Goal: Information Seeking & Learning: Learn about a topic

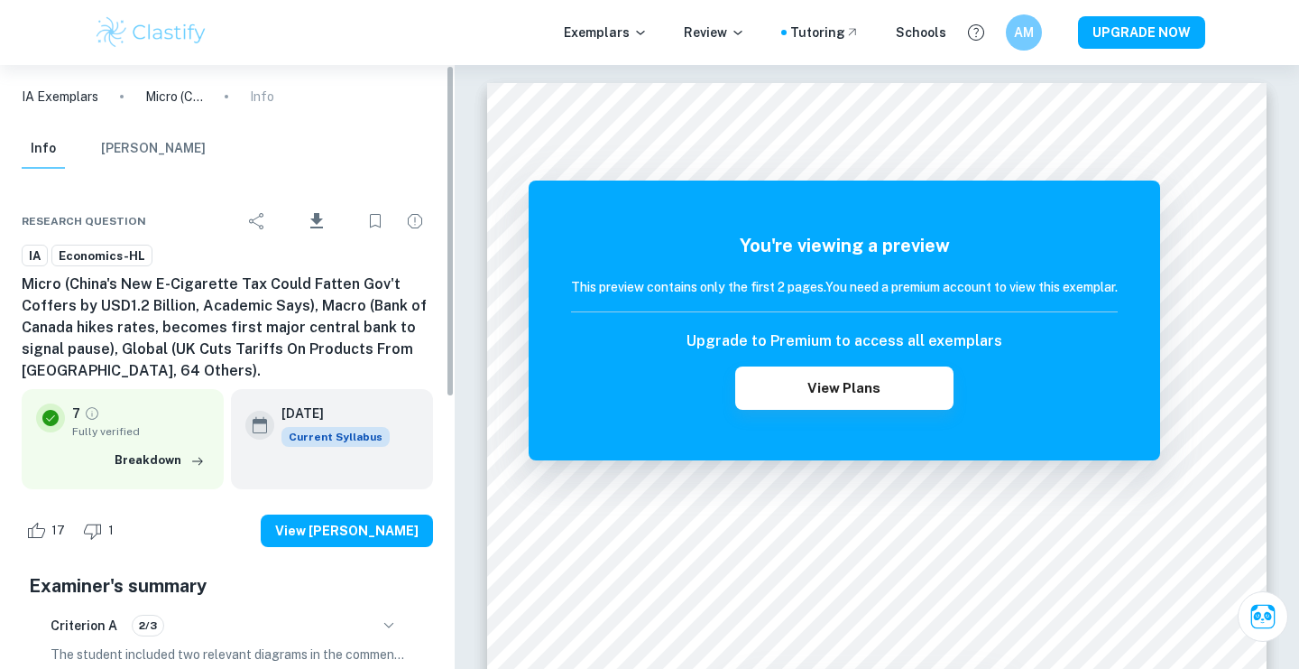
click at [165, 98] on p "Micro (China's New E-Cigarette Tax Could Fatten Gov't Coffers by USD1.2 Billion…" at bounding box center [174, 97] width 58 height 20
click at [607, 32] on p "Exemplars" at bounding box center [606, 33] width 84 height 20
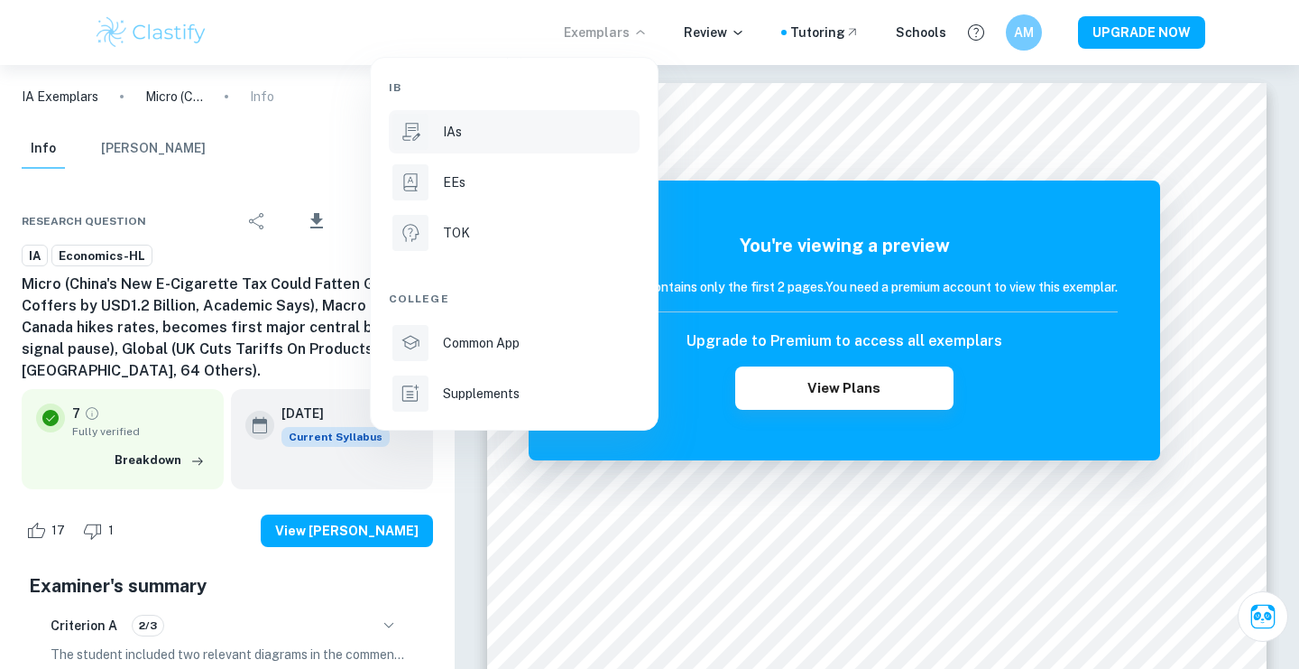
click at [551, 150] on li "IAs" at bounding box center [514, 131] width 251 height 43
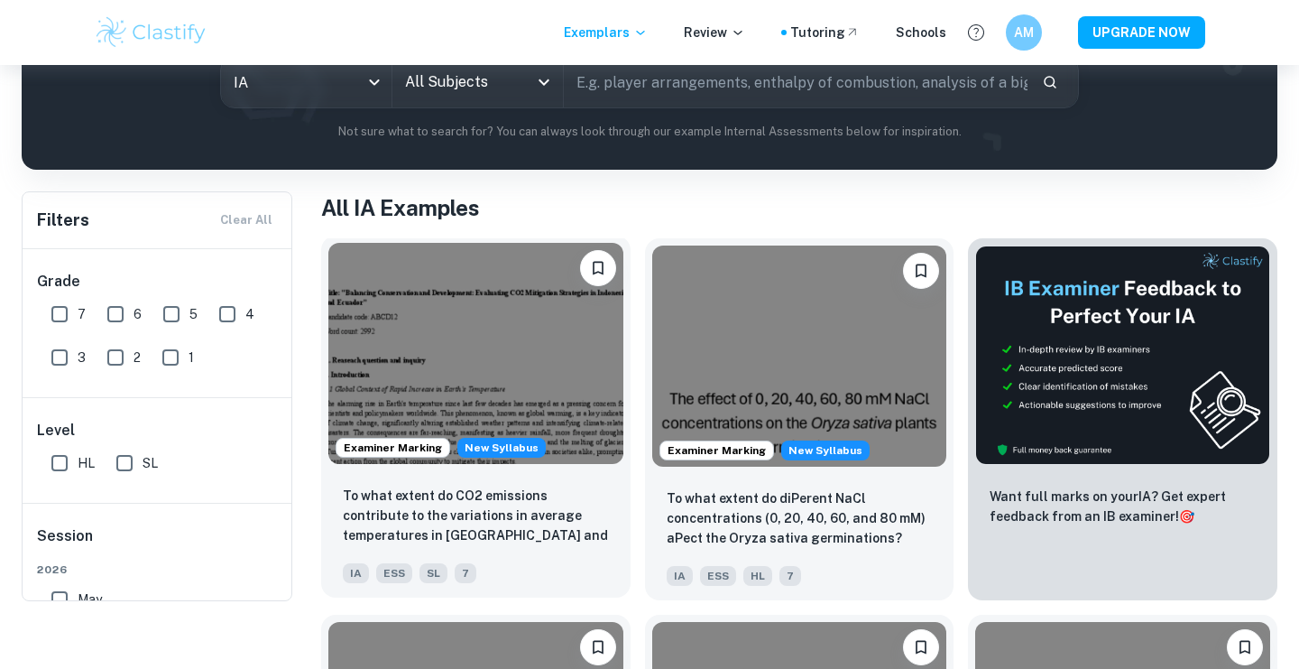
scroll to position [32, 0]
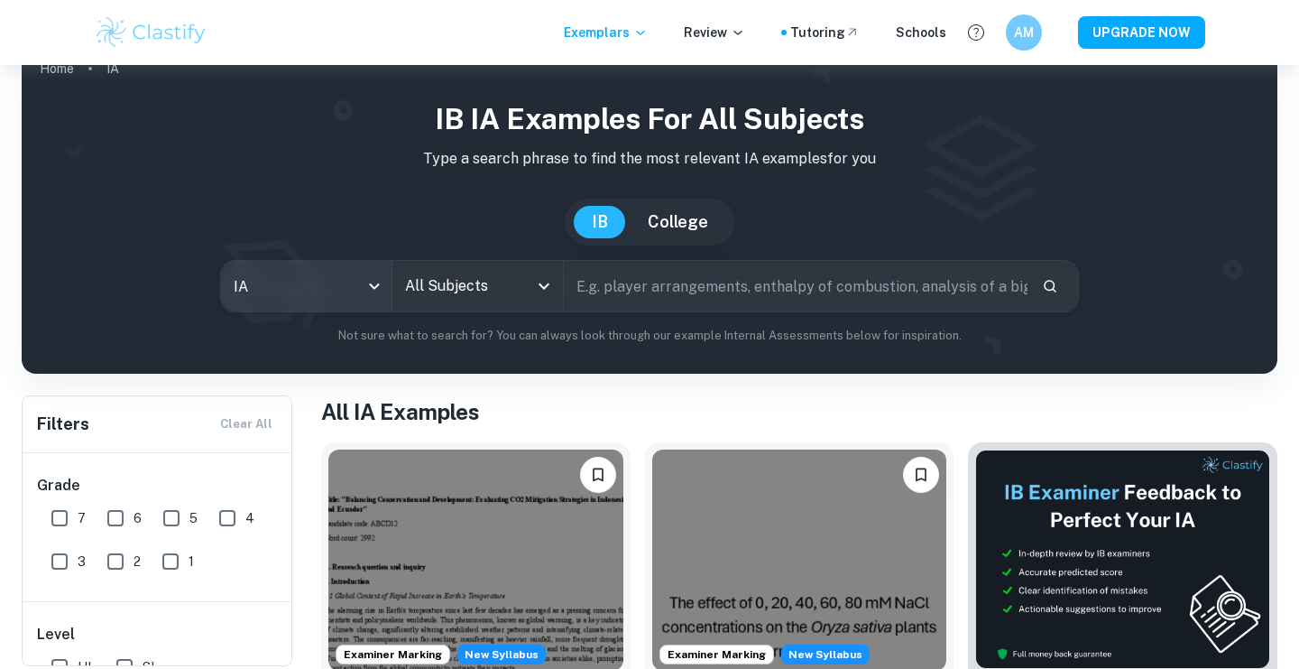
click at [346, 287] on body "We value your privacy We use cookies to enhance your browsing experience, serve…" at bounding box center [649, 366] width 1299 height 669
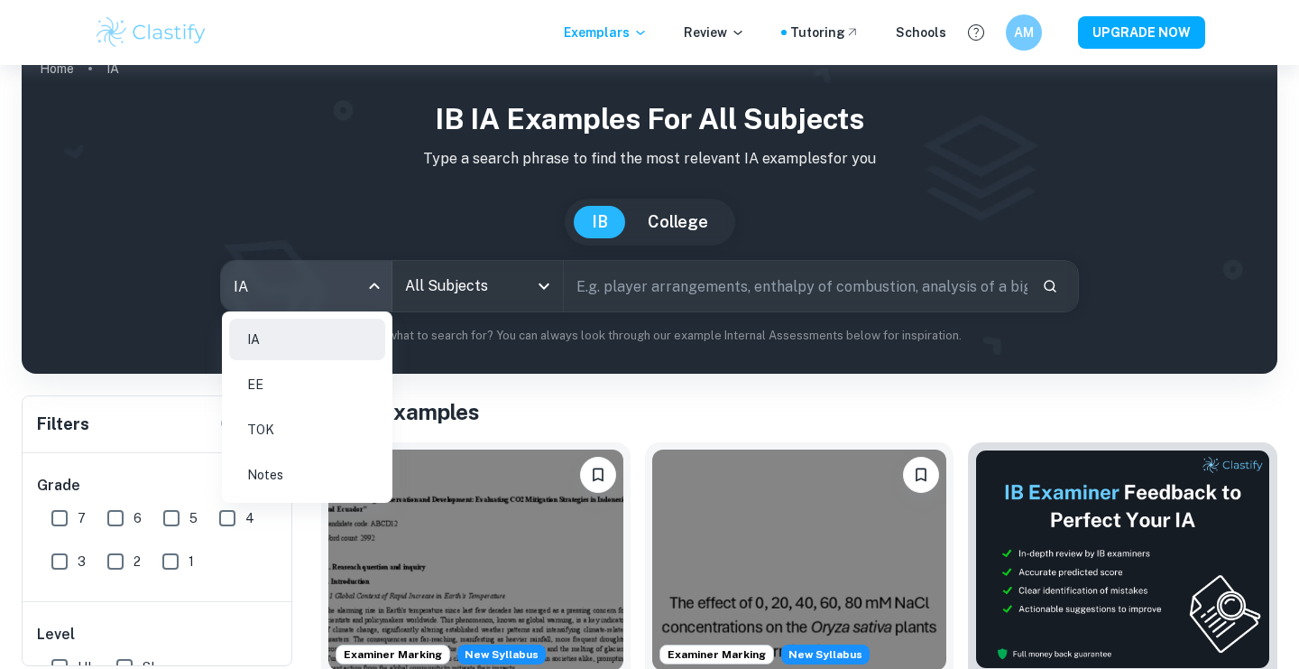
click at [478, 299] on div at bounding box center [649, 334] width 1299 height 669
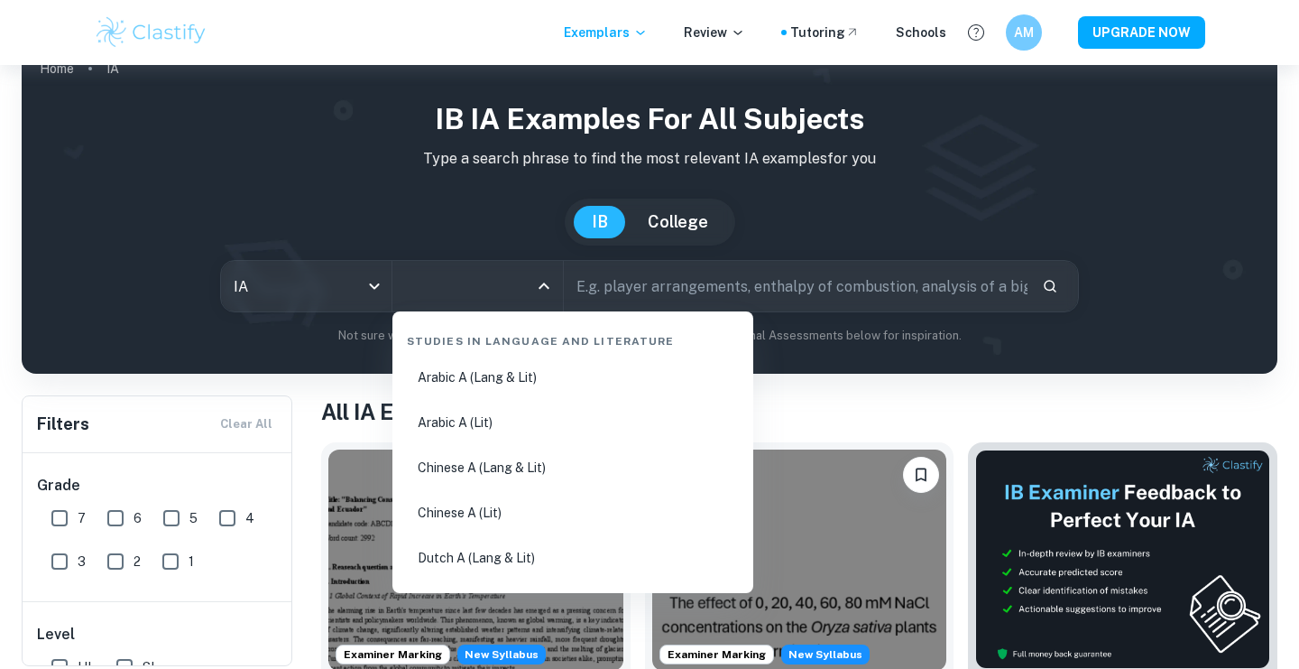
click at [504, 293] on input "All Subjects" at bounding box center [464, 286] width 127 height 34
type input "eco"
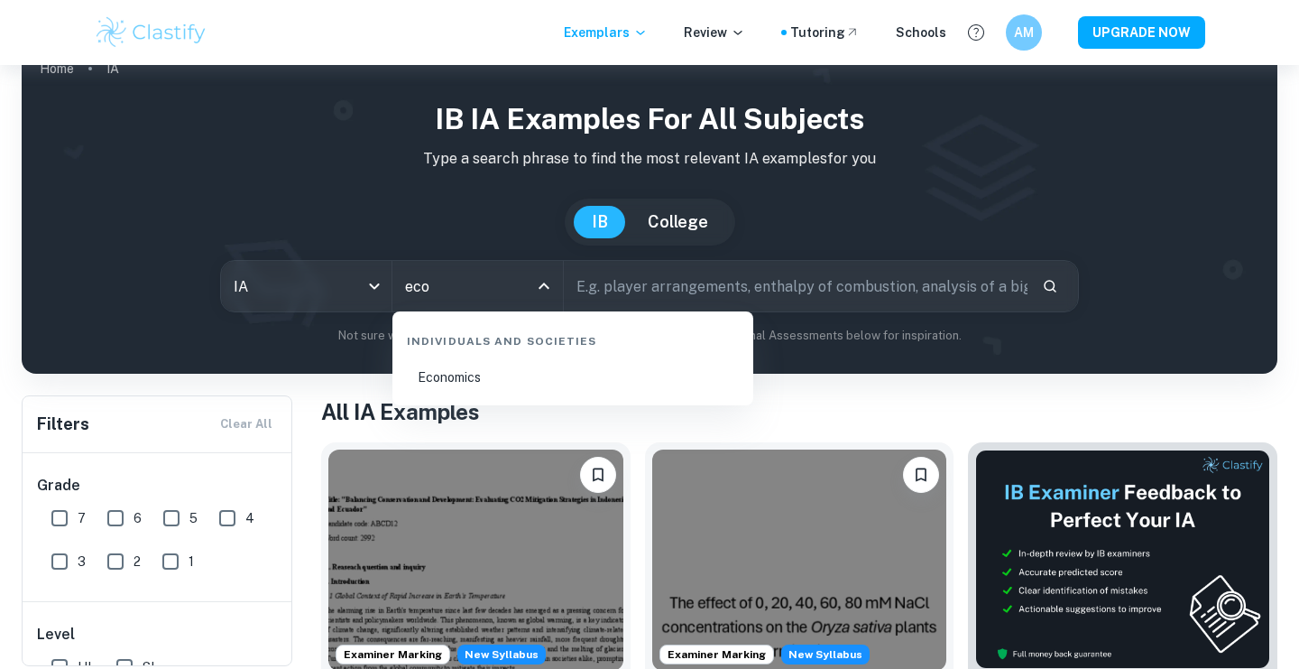
click at [513, 382] on li "Economics" at bounding box center [573, 377] width 346 height 42
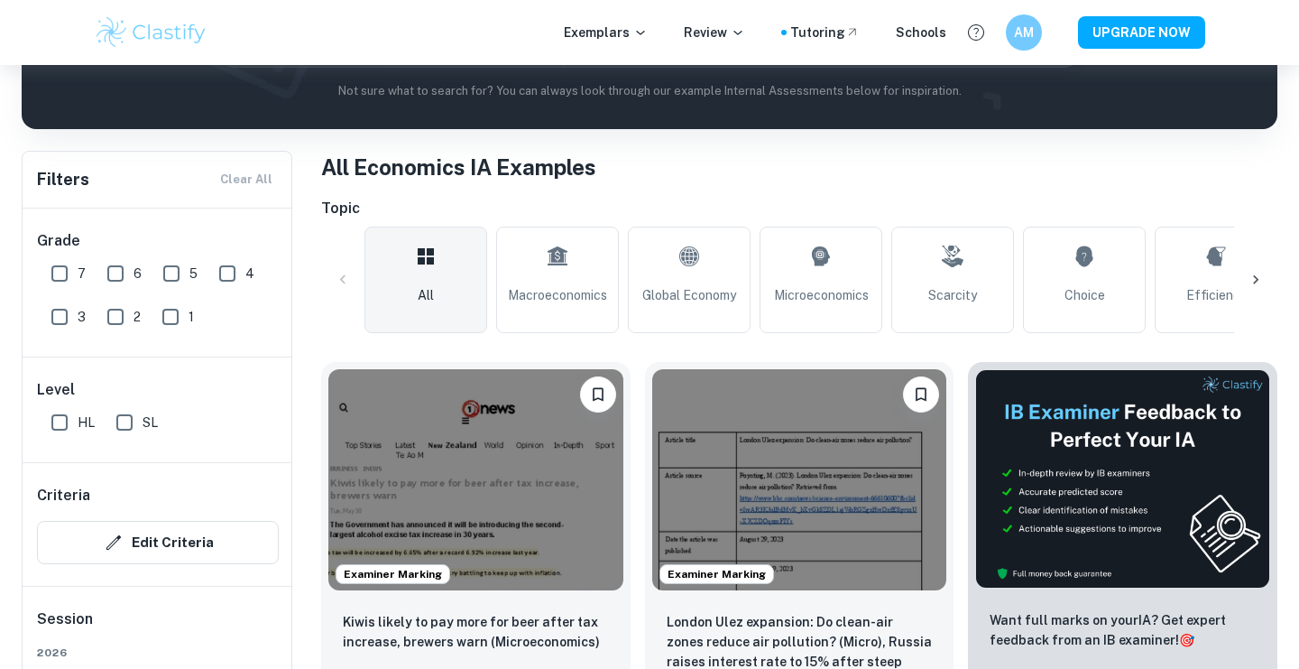
scroll to position [295, 0]
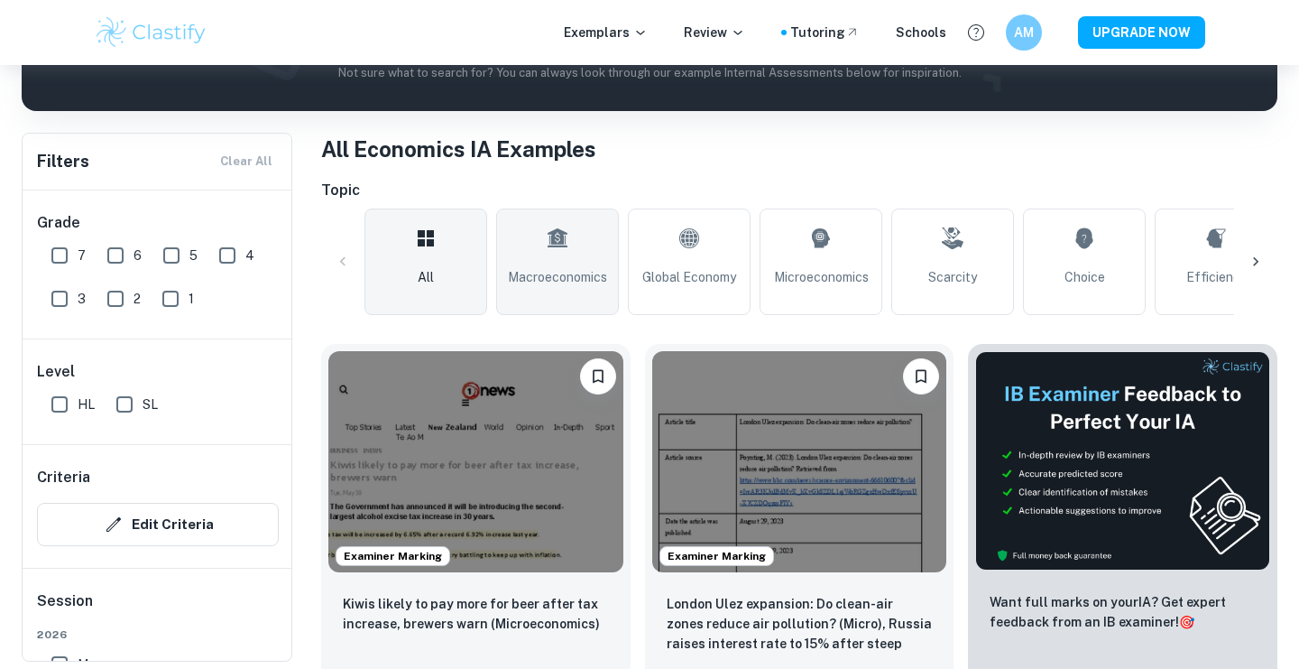
click at [567, 290] on link "Macroeconomics" at bounding box center [557, 261] width 123 height 106
type input "Macroeconomics"
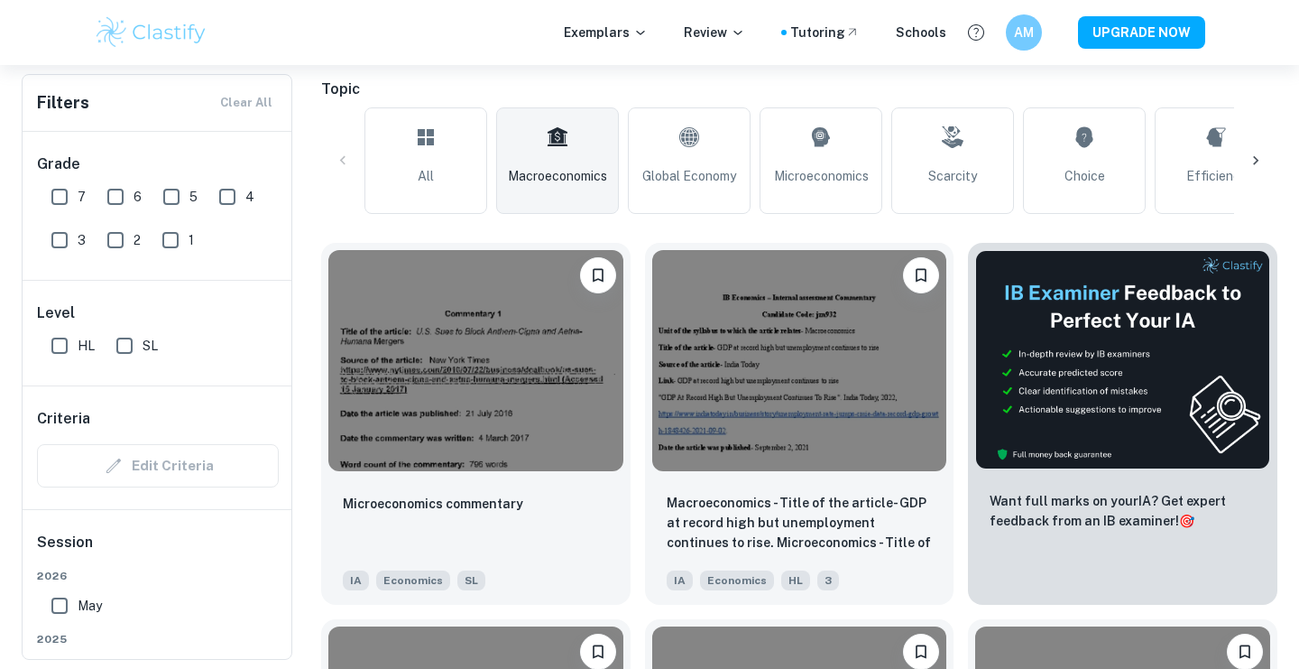
scroll to position [397, 0]
click at [53, 202] on input "7" at bounding box center [60, 197] width 36 height 36
checkbox input "true"
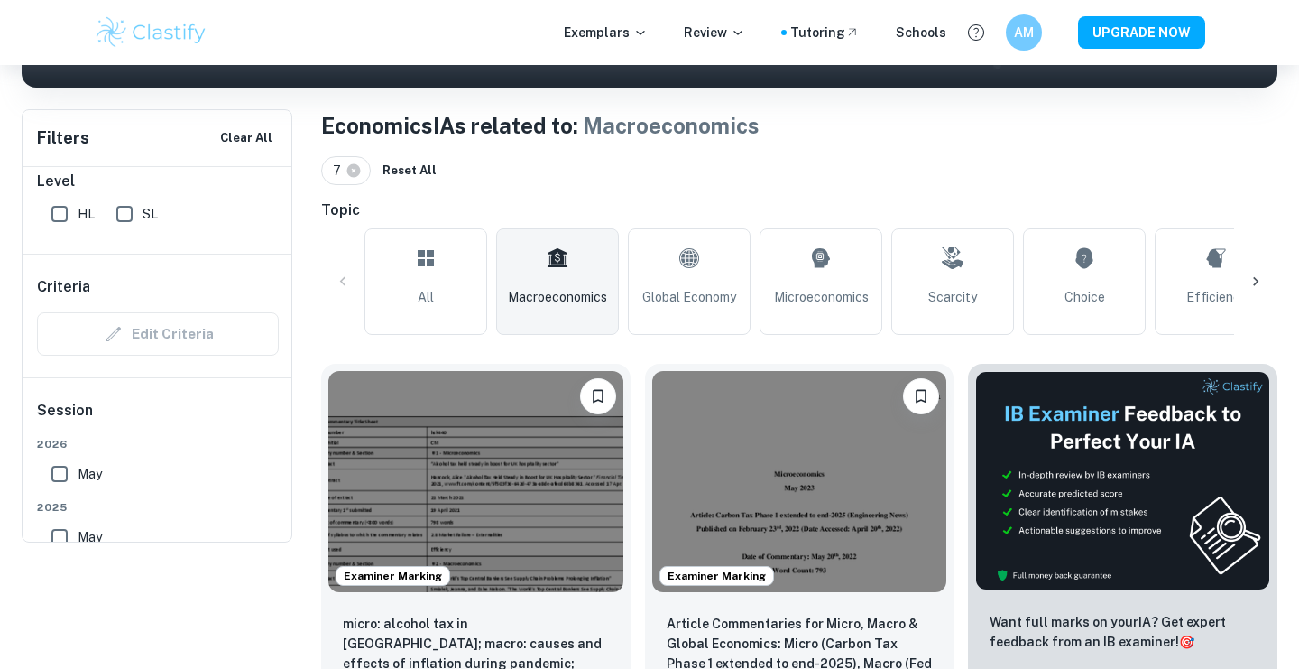
scroll to position [80, 0]
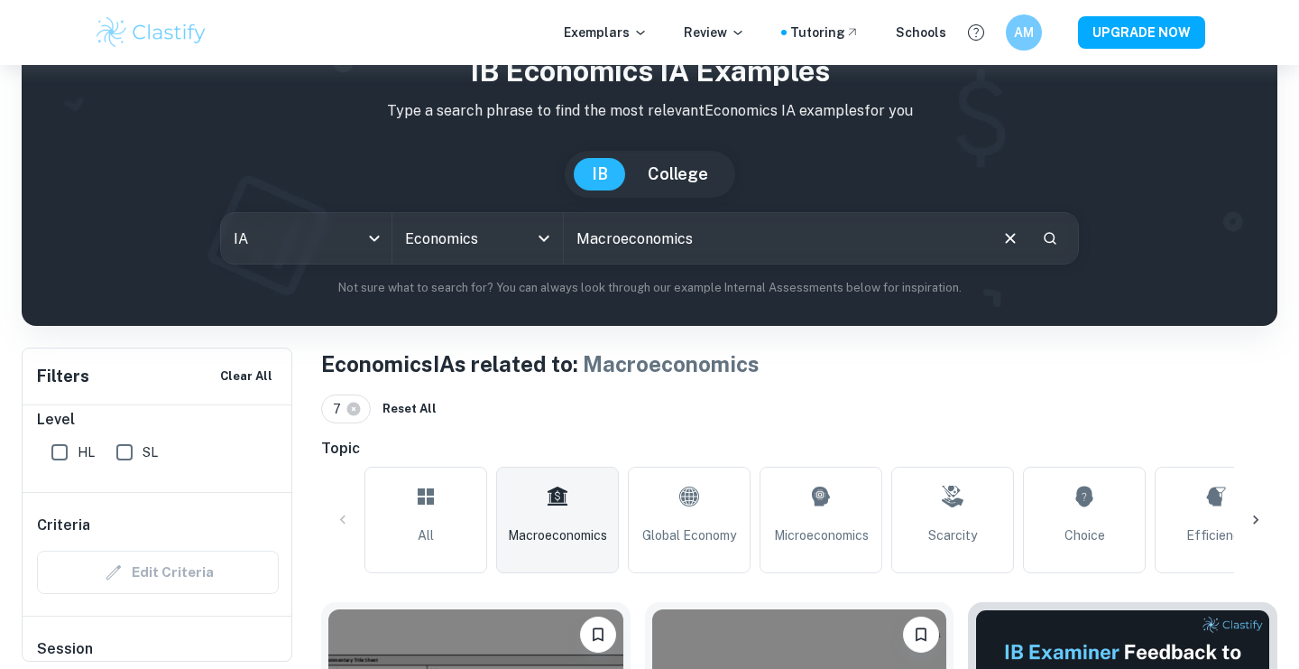
click at [734, 236] on input "Macroeconomics" at bounding box center [775, 238] width 422 height 51
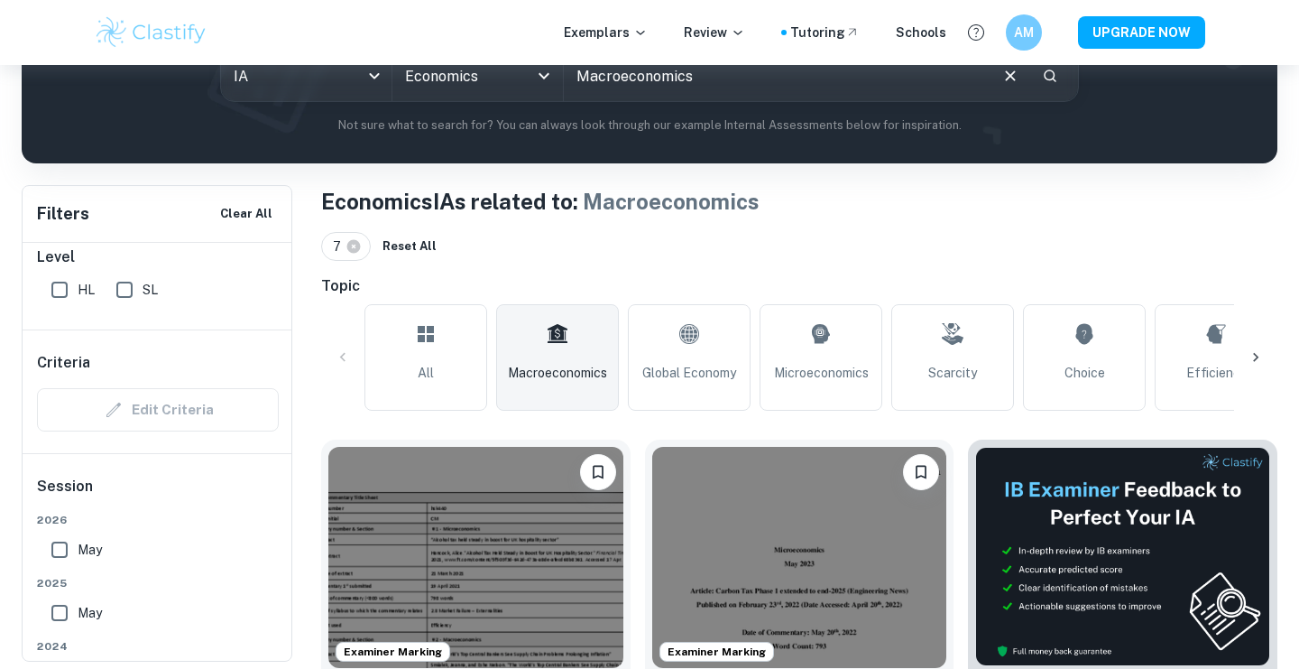
scroll to position [398, 0]
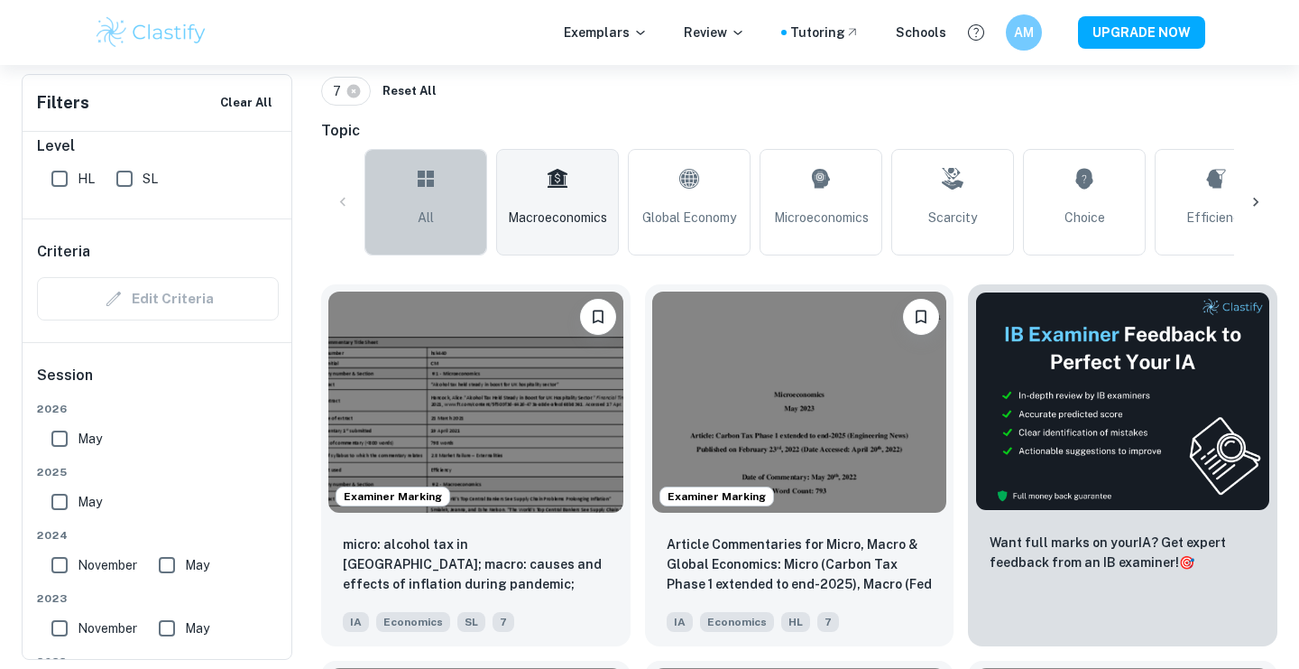
click at [448, 221] on link "All" at bounding box center [426, 202] width 123 height 106
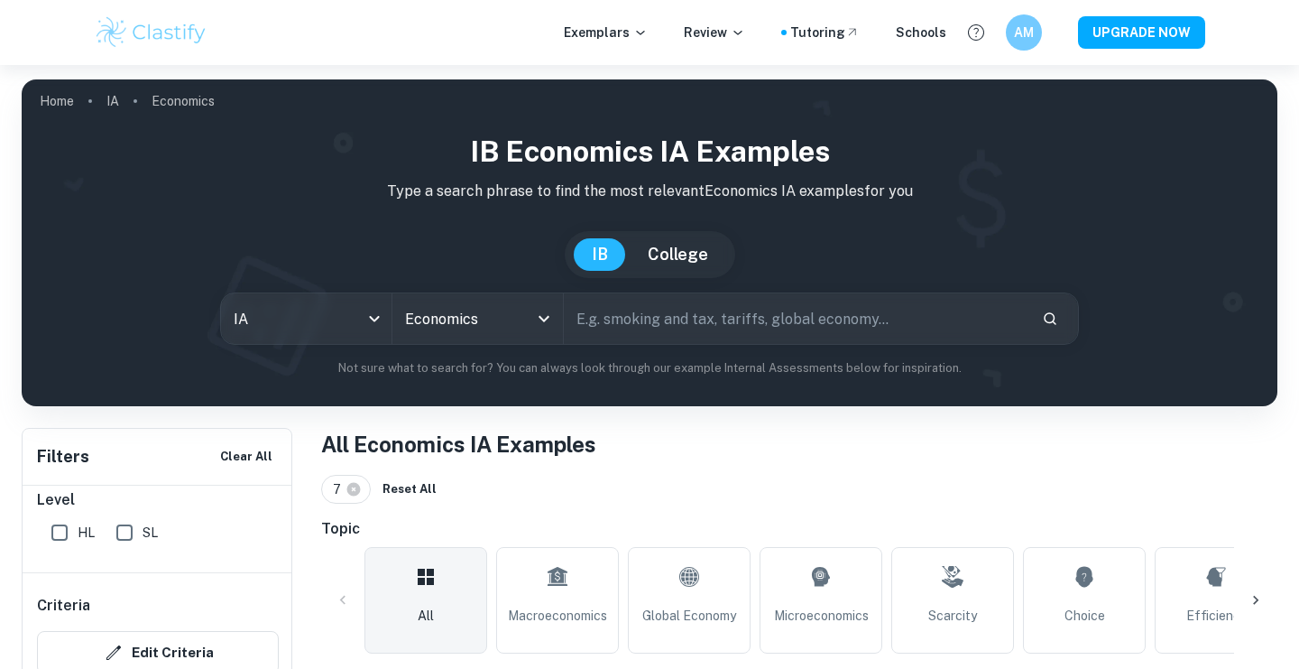
click at [633, 335] on input "text" at bounding box center [796, 318] width 464 height 51
type input "i"
type input "interest rates"
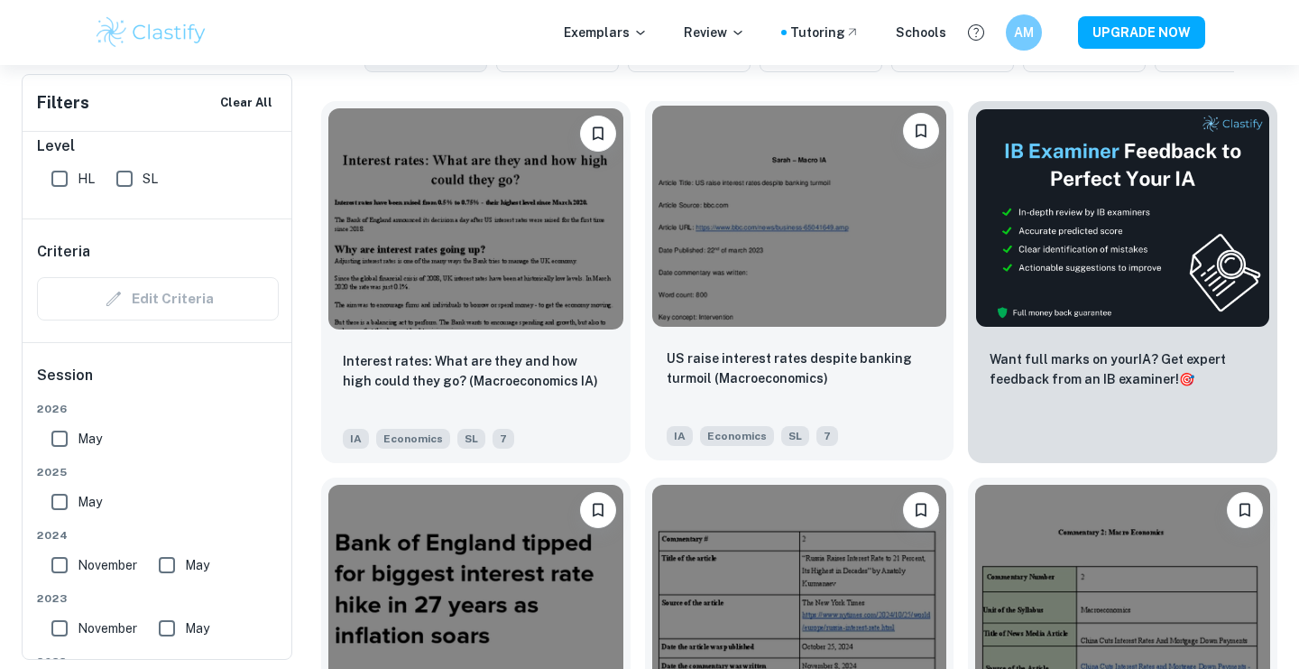
scroll to position [577, 0]
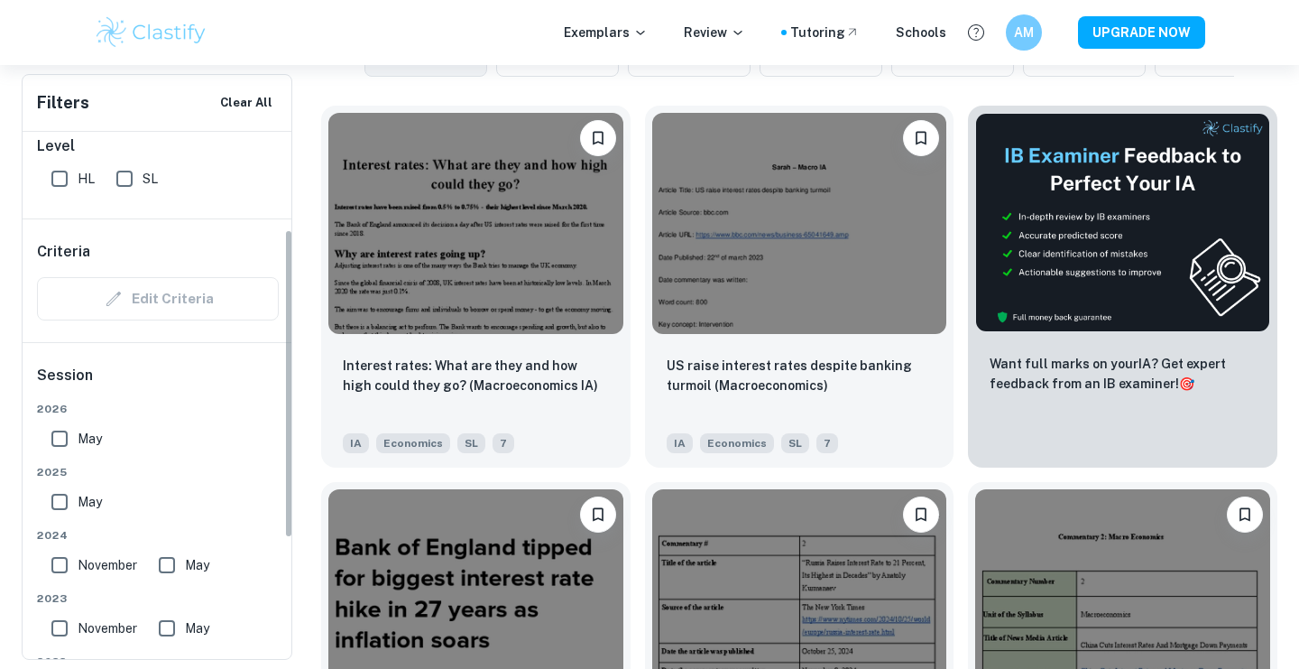
click at [54, 189] on input "HL" at bounding box center [60, 179] width 36 height 36
checkbox input "true"
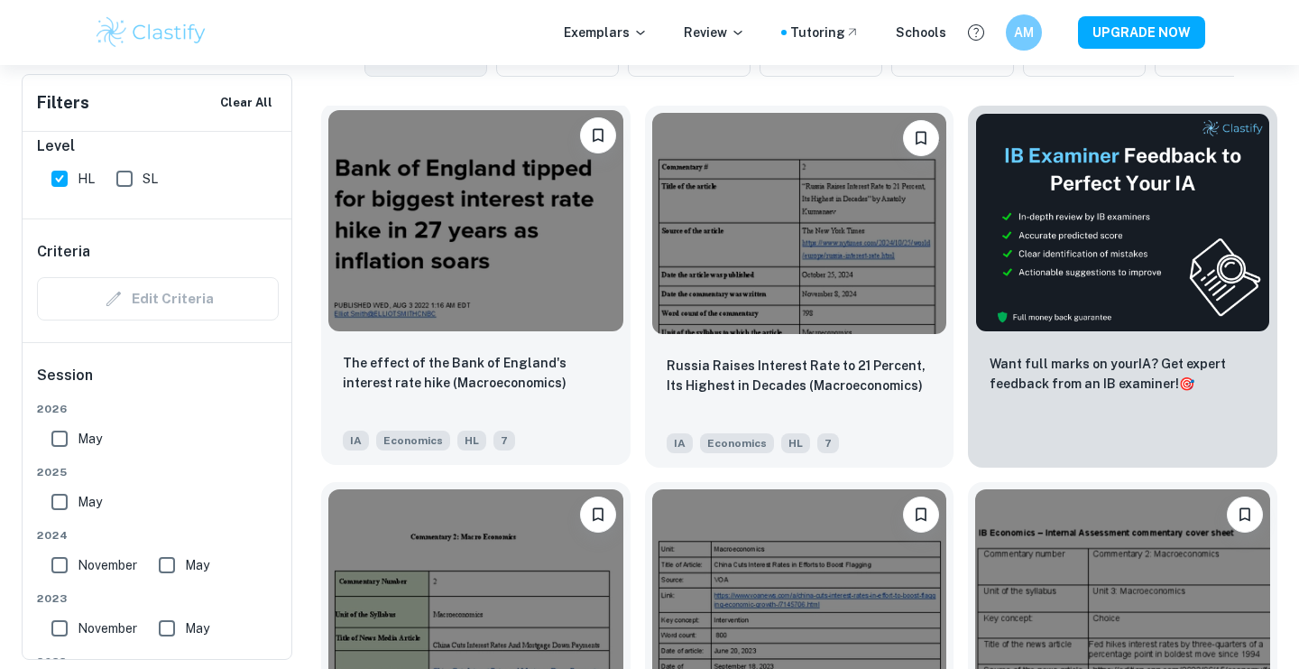
click at [410, 312] on img at bounding box center [475, 220] width 295 height 221
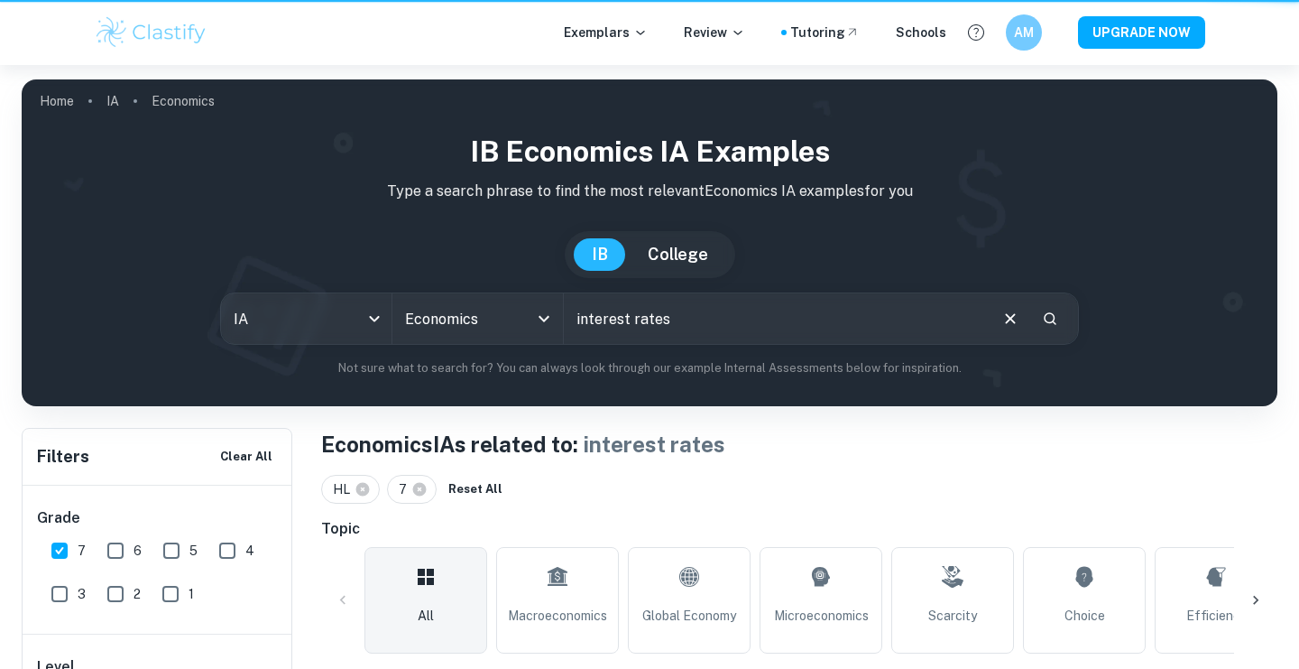
scroll to position [577, 0]
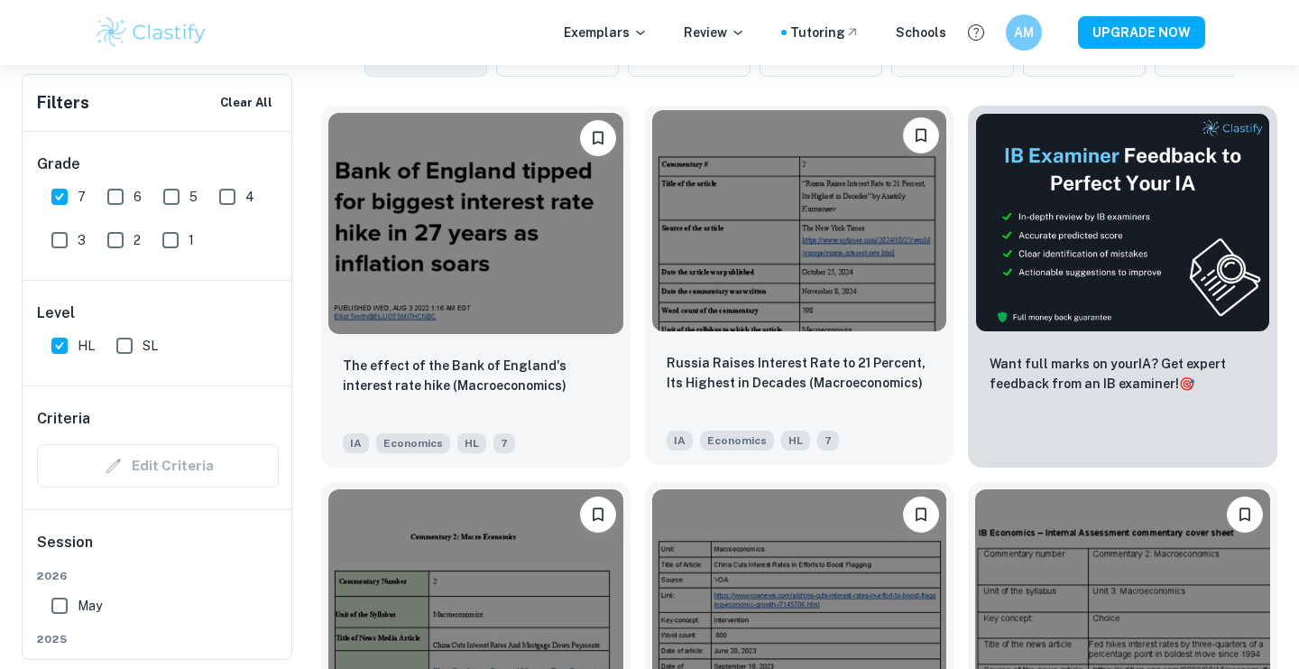
click at [780, 224] on img at bounding box center [799, 220] width 295 height 221
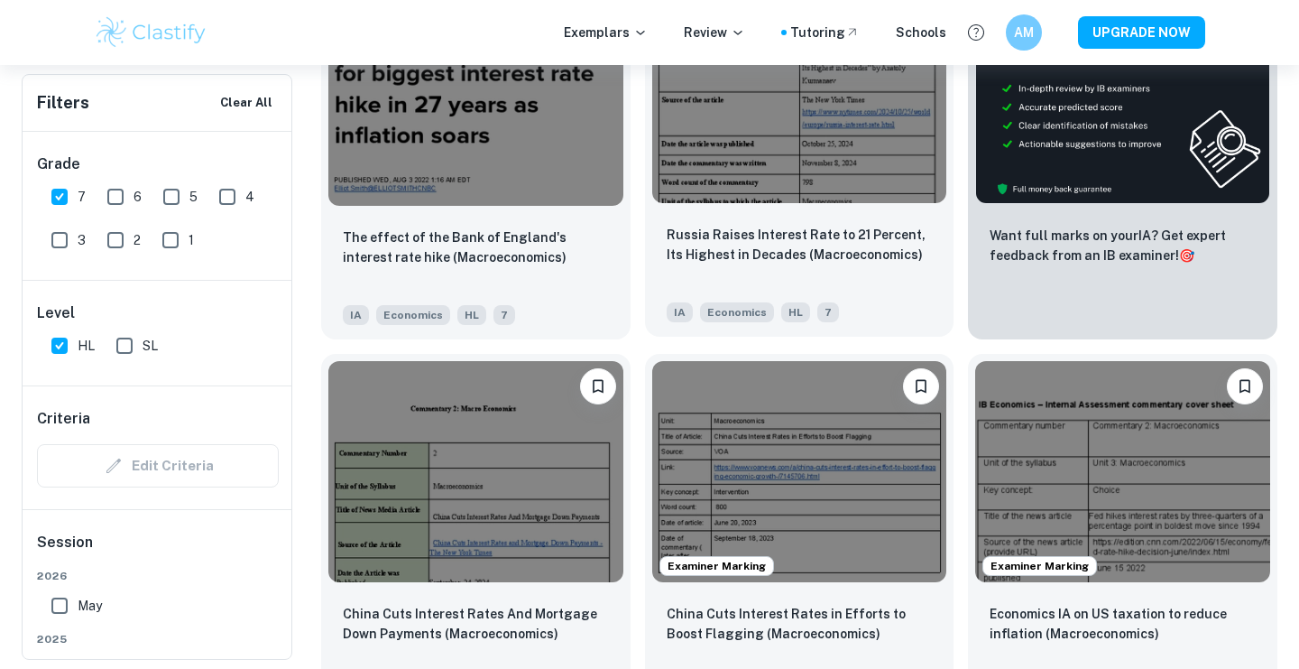
scroll to position [896, 0]
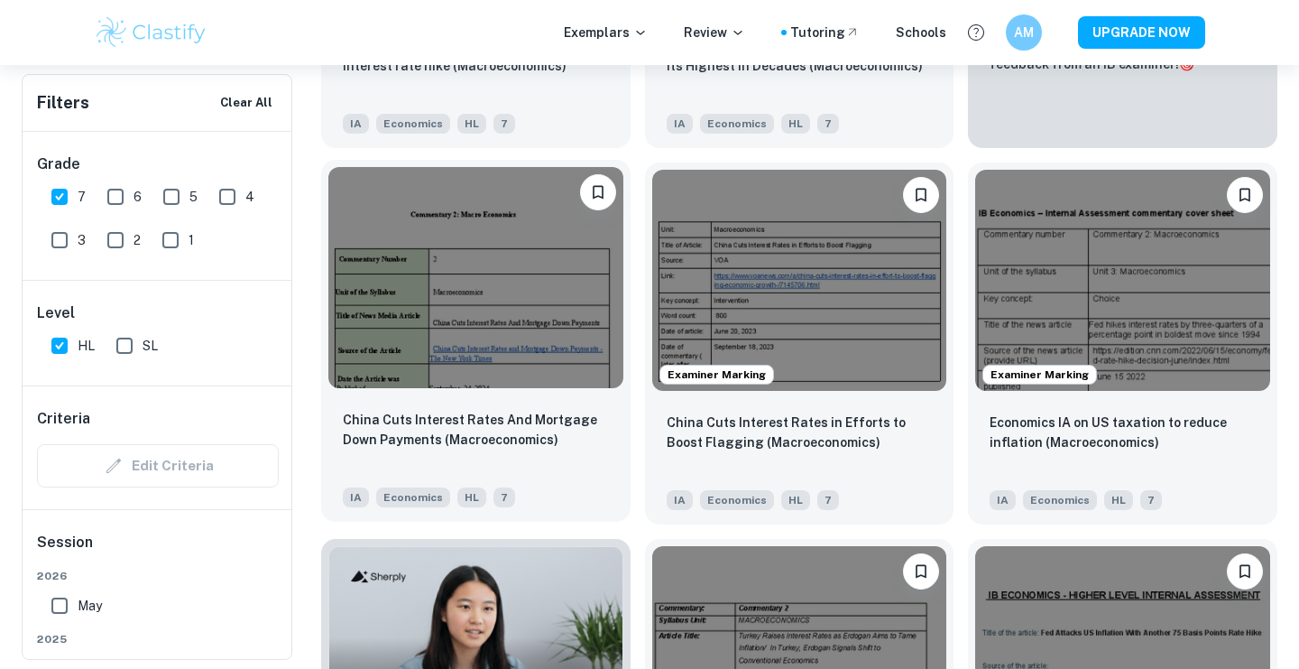
click at [500, 393] on div at bounding box center [475, 278] width 309 height 236
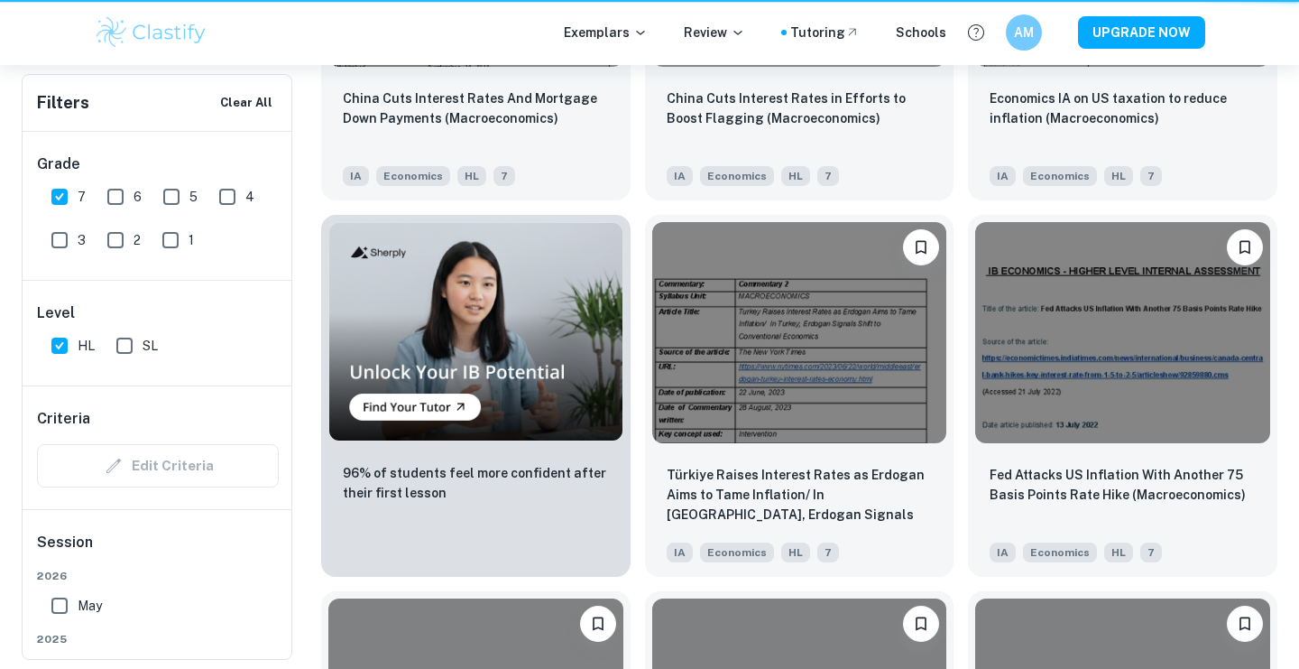
scroll to position [896, 0]
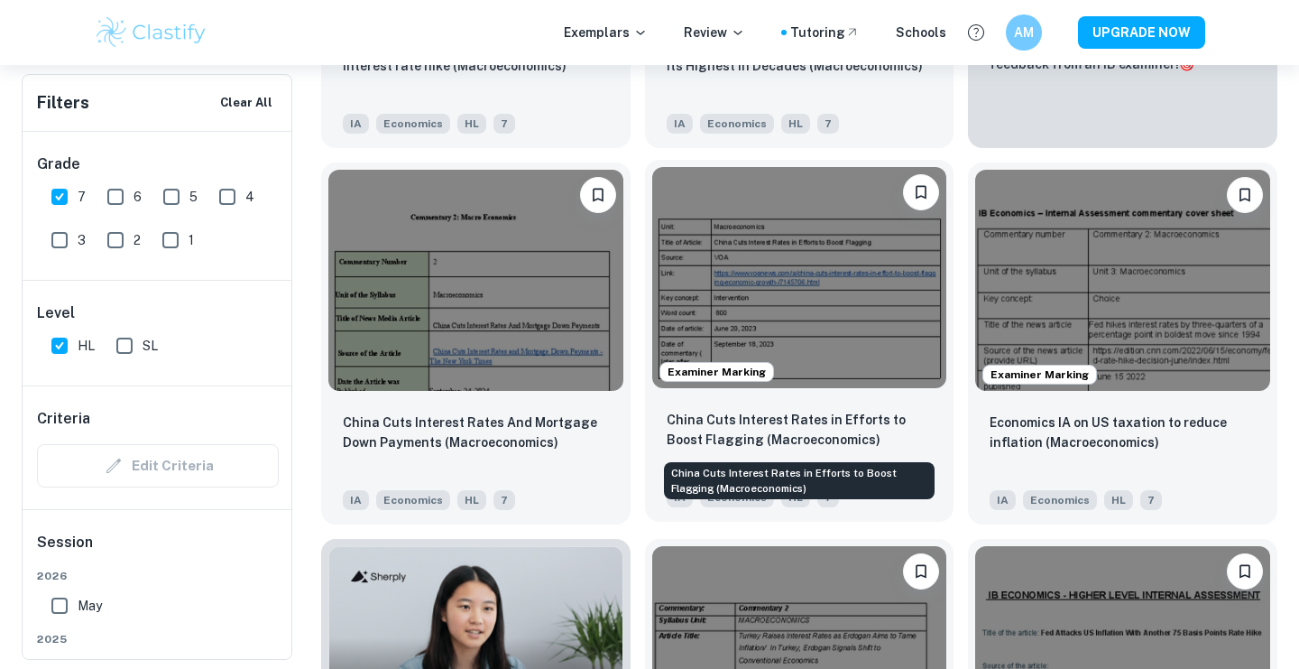
click at [849, 427] on p "China Cuts Interest Rates in Efforts to Boost Flagging (Macroeconomics)" at bounding box center [800, 430] width 266 height 40
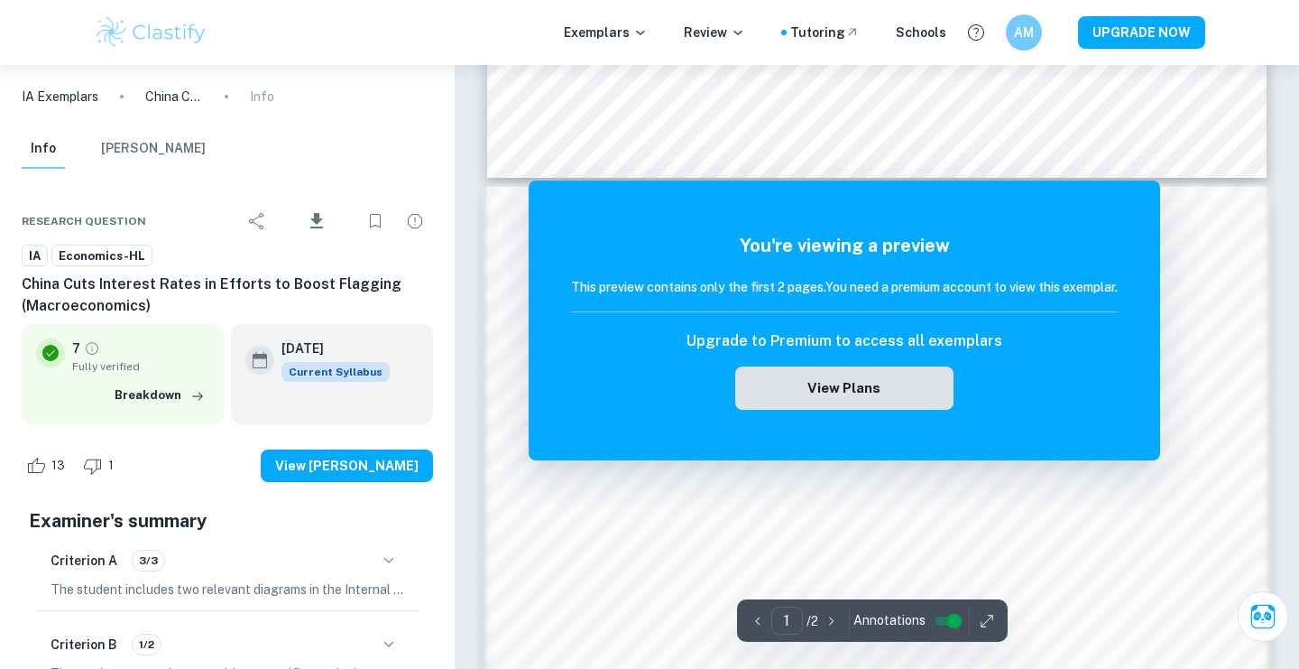
scroll to position [919, 0]
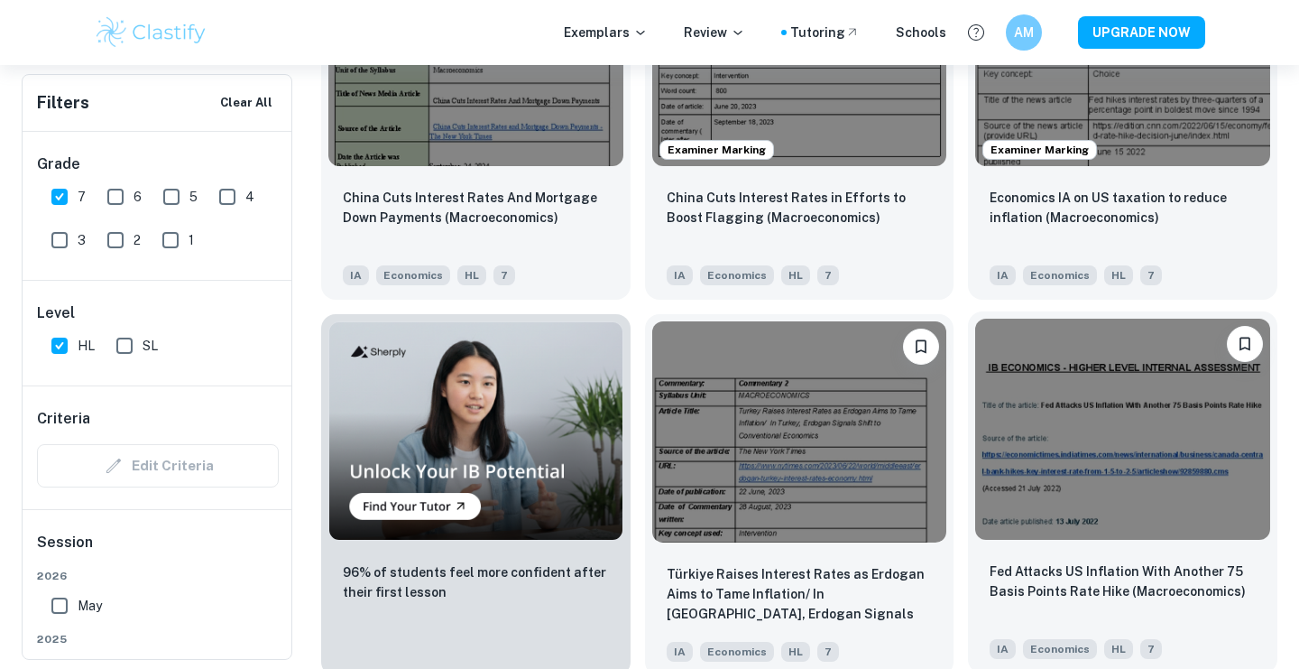
scroll to position [1128, 0]
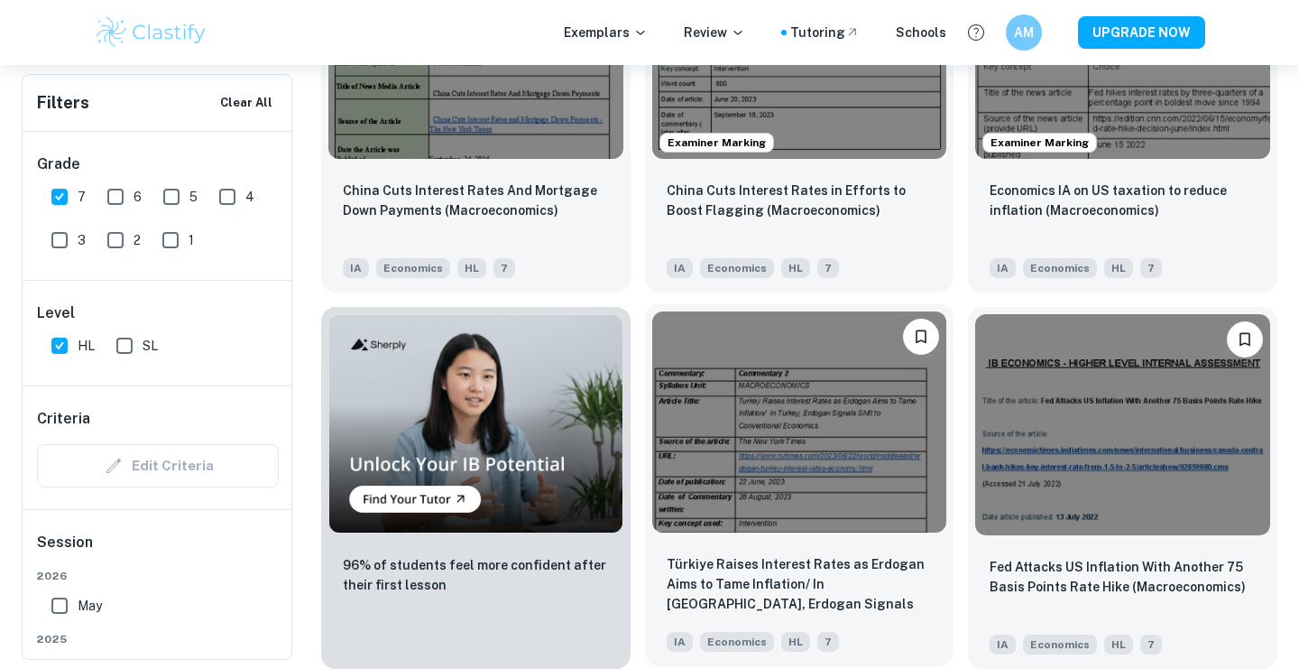
click at [846, 502] on img at bounding box center [799, 421] width 295 height 221
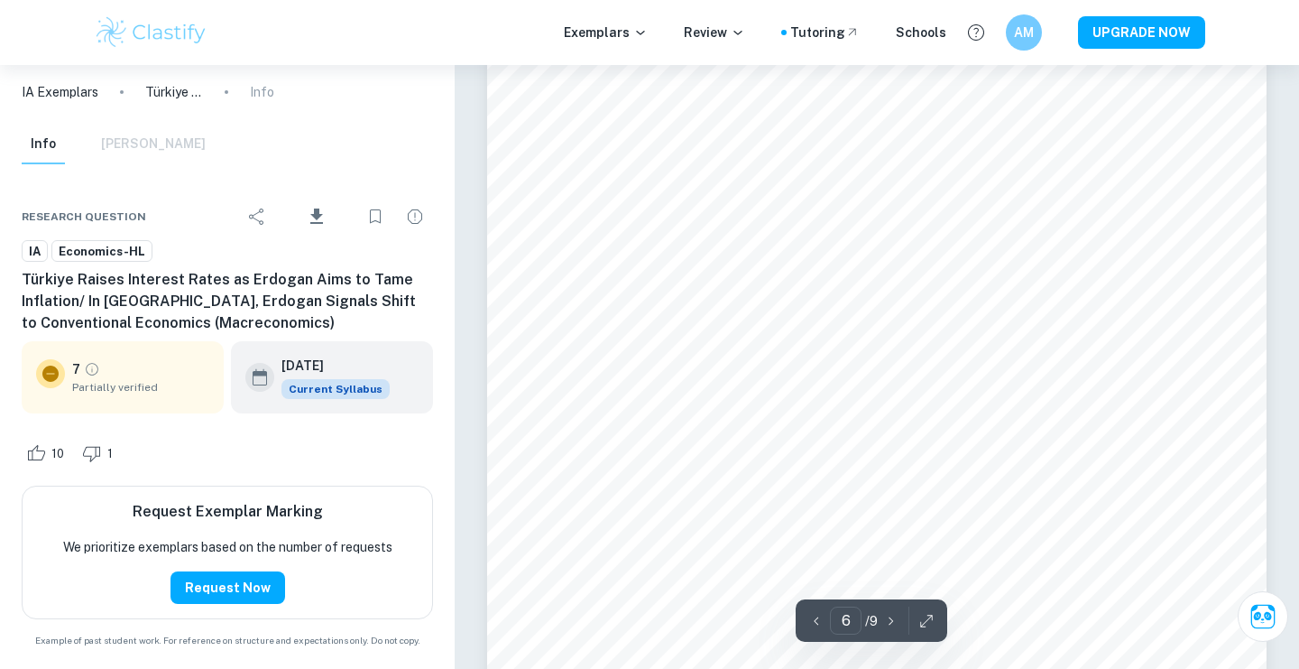
scroll to position [5629, 0]
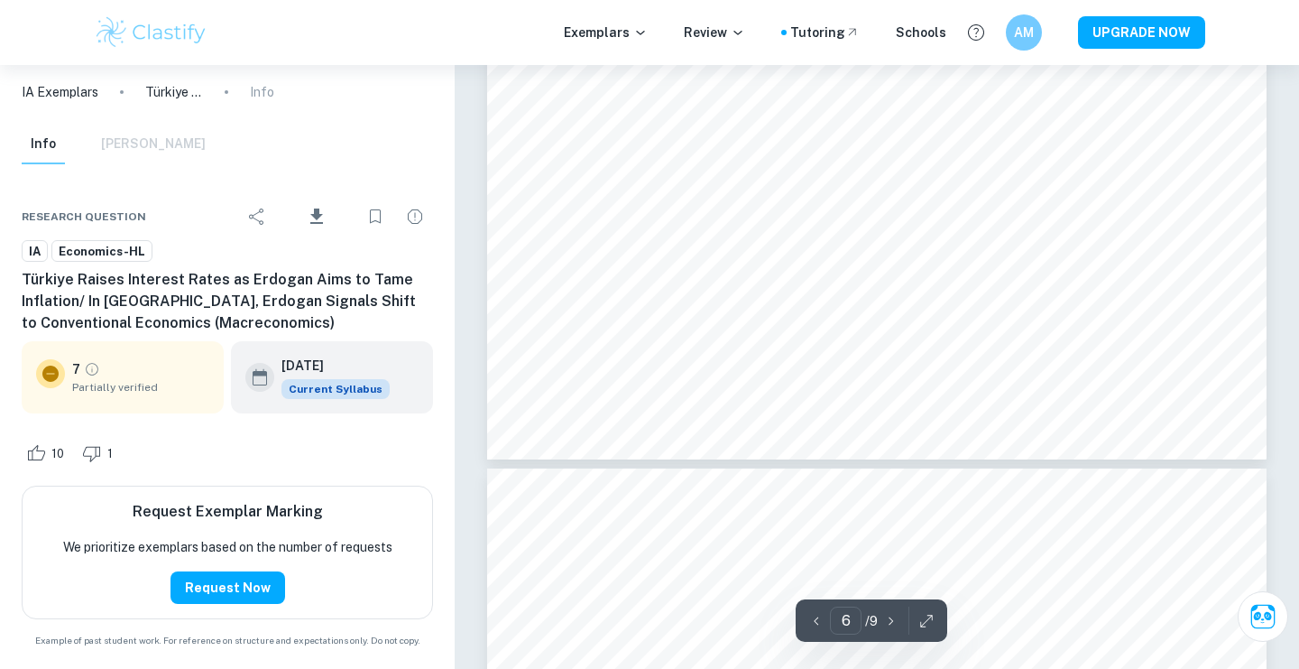
type input "7"
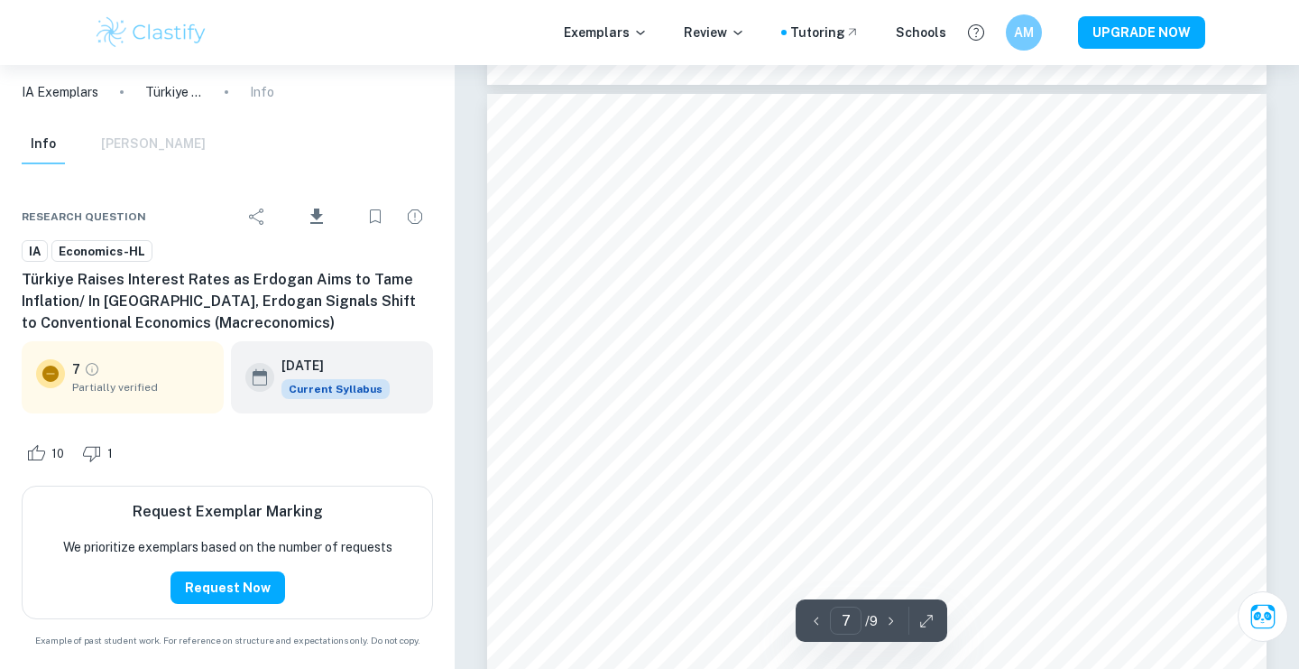
scroll to position [6346, 0]
